Goal: Information Seeking & Learning: Find specific fact

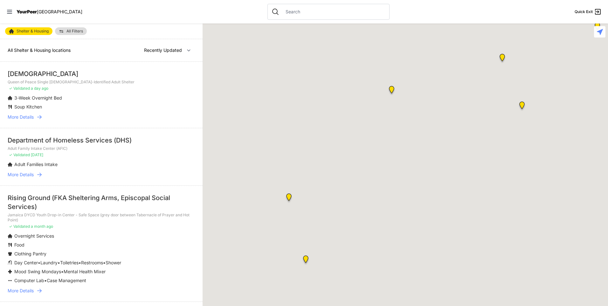
select select "recentlyUpdated"
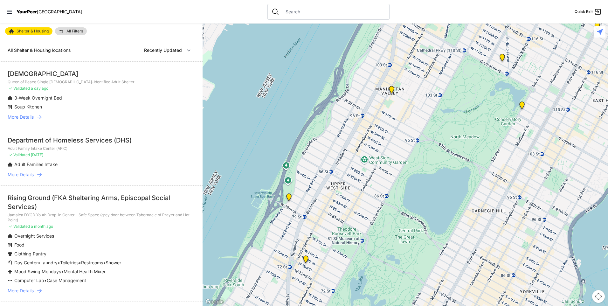
click at [290, 8] on div at bounding box center [328, 12] width 122 height 16
click at [289, 11] on input "text" at bounding box center [334, 12] width 104 height 6
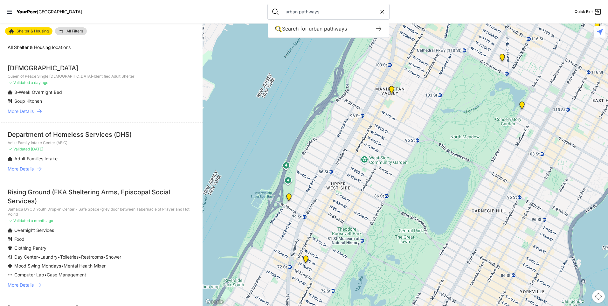
type input "urban pathways"
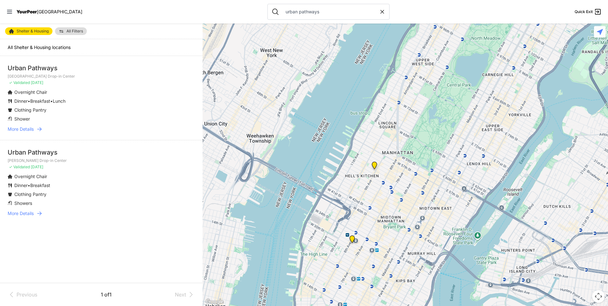
click at [31, 129] on span "More Details" at bounding box center [21, 129] width 26 height 6
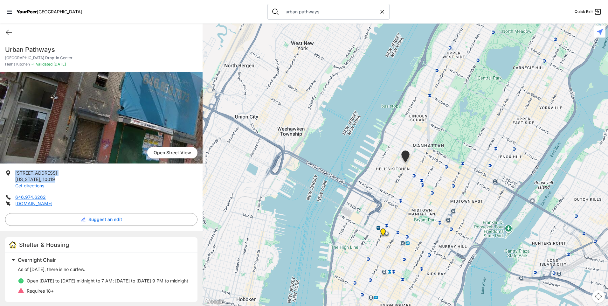
drag, startPoint x: 58, startPoint y: 178, endPoint x: 17, endPoint y: 174, distance: 41.6
click at [17, 174] on li "[STREET_ADDRESS][US_STATE] Get directions" at bounding box center [101, 179] width 192 height 19
copy p "[STREET_ADDRESS][US_STATE]"
click at [12, 30] on icon at bounding box center [9, 33] width 8 height 8
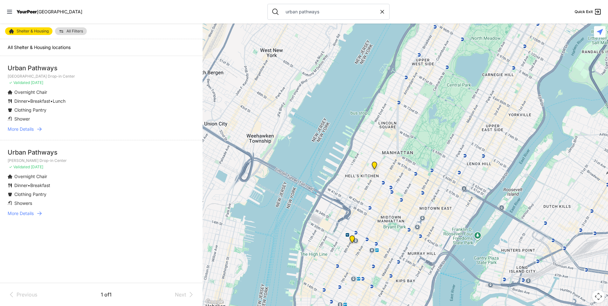
click at [123, 100] on li "Dinner • Breakfast • Lunch" at bounding box center [89, 101] width 162 height 6
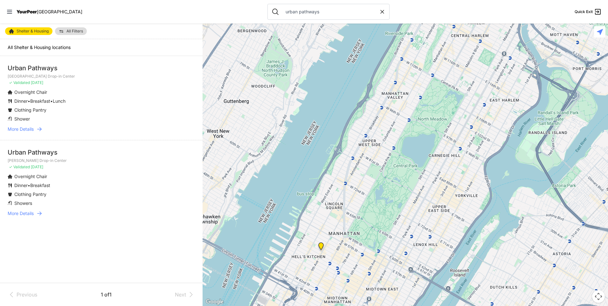
click at [37, 30] on span "Shelter & Housing" at bounding box center [33, 31] width 32 height 4
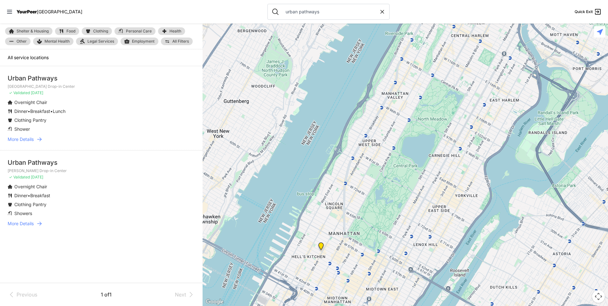
click at [32, 31] on span "Shelter & Housing" at bounding box center [33, 31] width 32 height 4
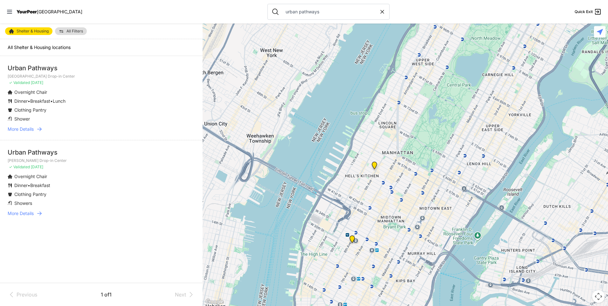
click at [379, 9] on icon at bounding box center [382, 12] width 6 height 6
select select "recentlyUpdated"
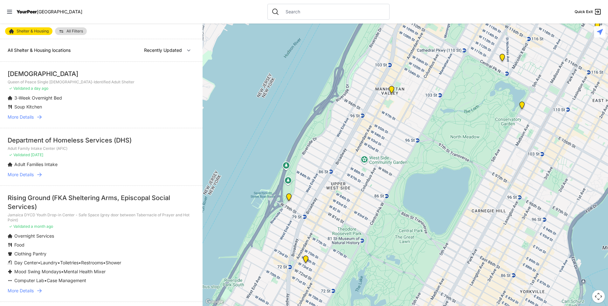
click at [31, 31] on span "Shelter & Housing" at bounding box center [33, 31] width 32 height 4
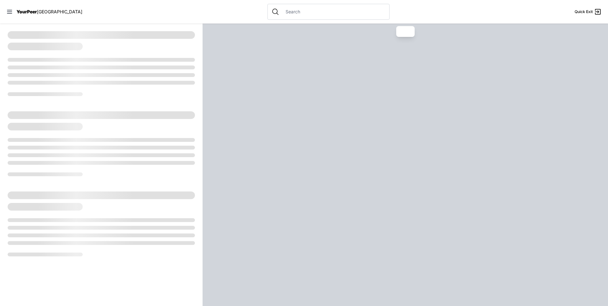
select select "recentlyUpdated"
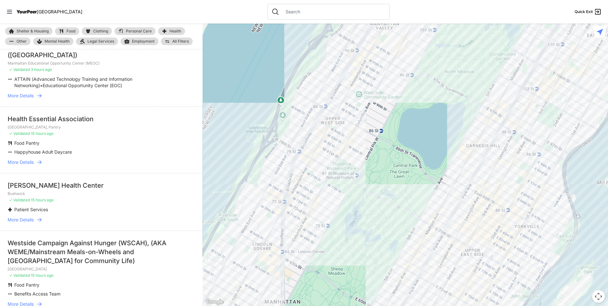
scroll to position [223, 0]
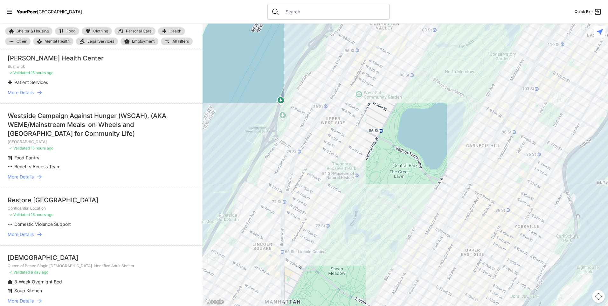
click at [33, 29] on link "Shelter & Housing" at bounding box center [28, 31] width 47 height 8
select select "recentlyUpdated"
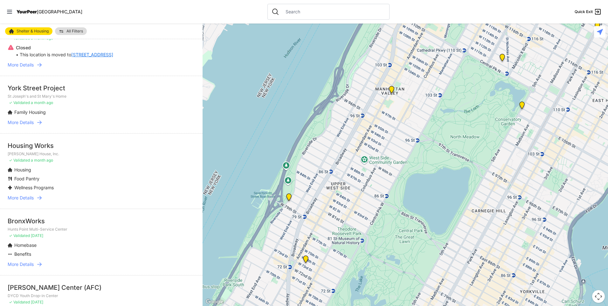
scroll to position [318, 0]
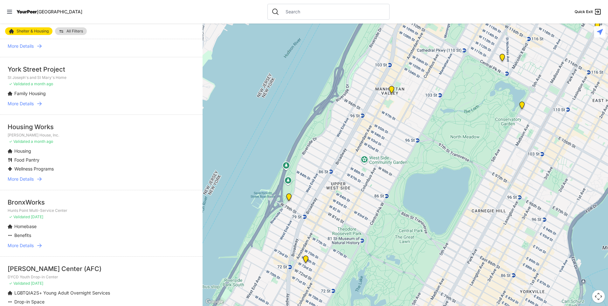
click at [30, 242] on span "More Details" at bounding box center [21, 245] width 26 height 6
